Goal: Task Accomplishment & Management: Complete application form

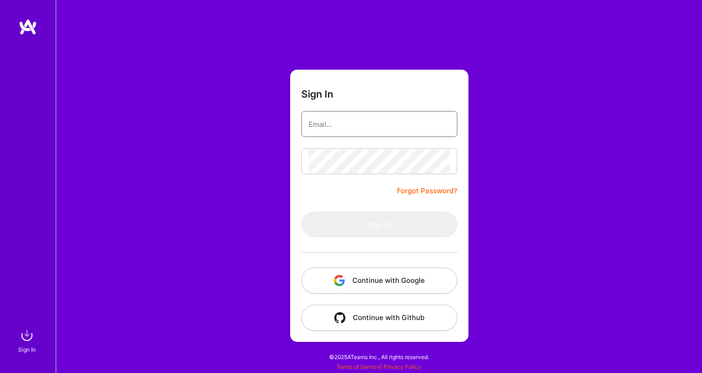
click at [404, 134] on input "email" at bounding box center [379, 124] width 141 height 24
type input "[EMAIL_ADDRESS][DOMAIN_NAME]"
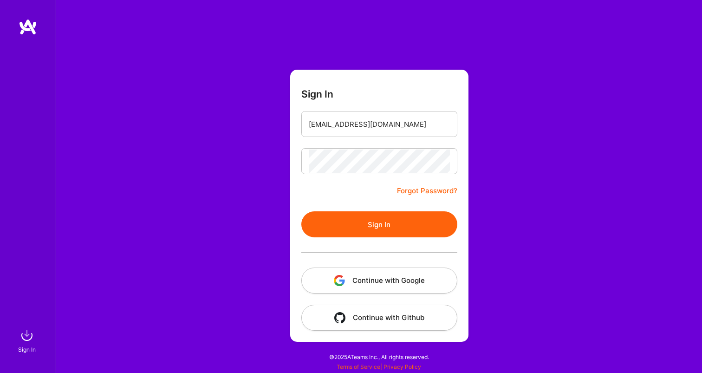
click at [348, 211] on button "Sign In" at bounding box center [379, 224] width 156 height 26
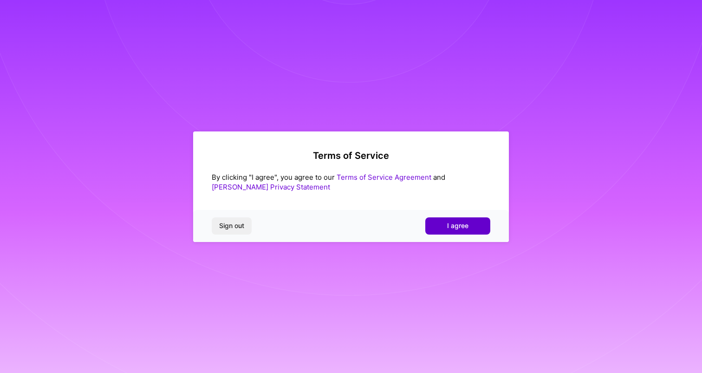
click at [444, 225] on button "I agree" at bounding box center [457, 225] width 65 height 17
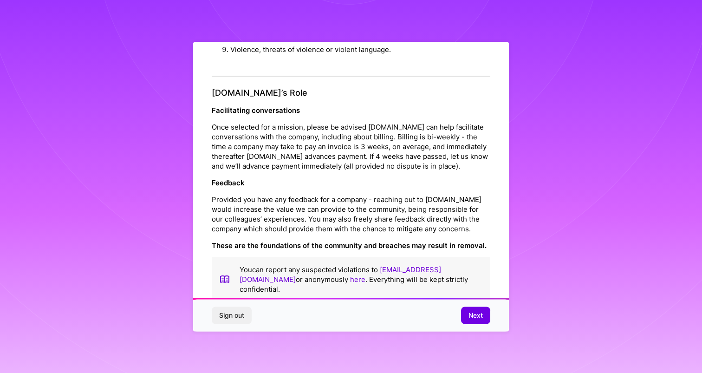
scroll to position [987, 0]
click at [476, 315] on span "Next" at bounding box center [476, 315] width 14 height 9
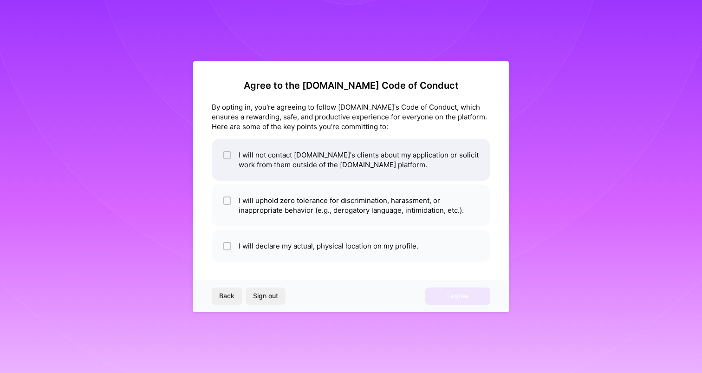
click at [319, 156] on li "I will not contact A.Team's clients about my application or solicit work from t…" at bounding box center [351, 160] width 279 height 42
checkbox input "true"
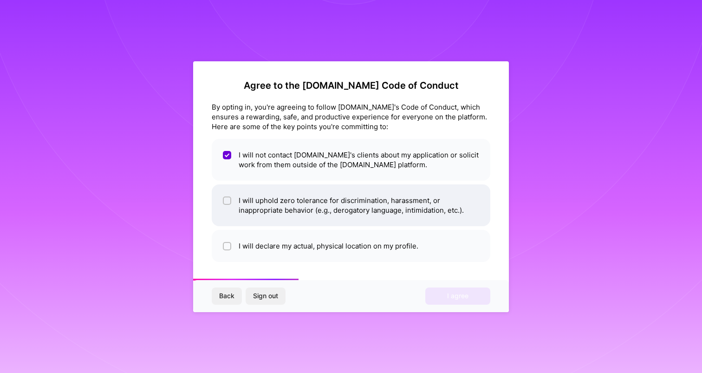
click at [319, 203] on li "I will uphold zero tolerance for discrimination, harassment, or inappropriate b…" at bounding box center [351, 205] width 279 height 42
checkbox input "true"
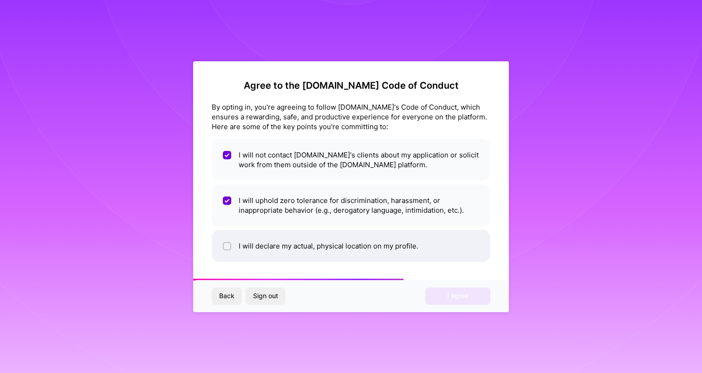
click at [320, 242] on li "I will declare my actual, physical location on my profile." at bounding box center [351, 246] width 279 height 32
checkbox input "true"
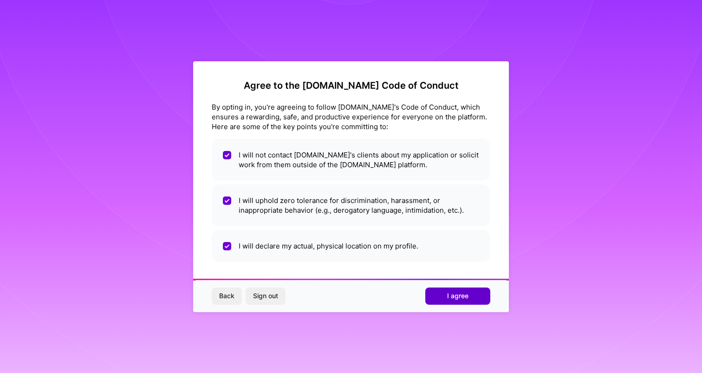
click at [447, 296] on button "I agree" at bounding box center [457, 295] width 65 height 17
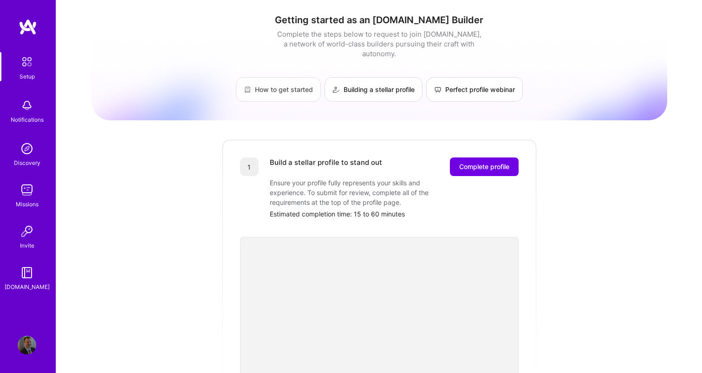
click at [293, 81] on link "How to get started" at bounding box center [278, 89] width 85 height 25
